Goal: Use online tool/utility: Utilize a website feature to perform a specific function

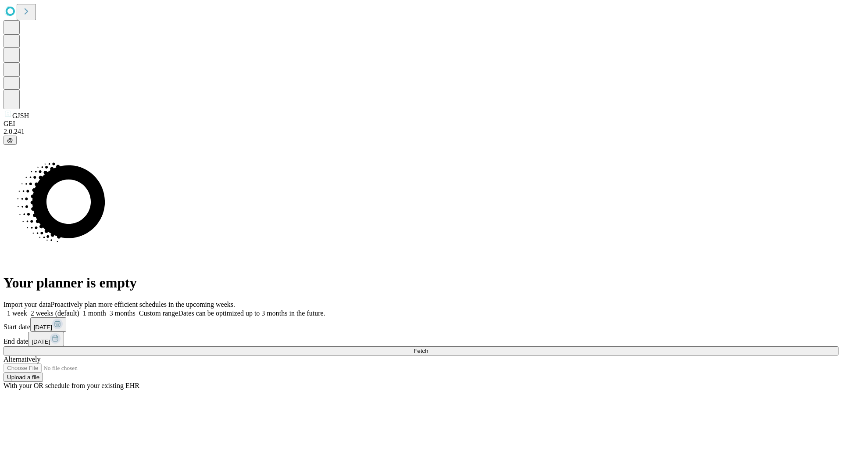
click at [428, 347] on span "Fetch" at bounding box center [421, 350] width 14 height 7
